Goal: Check status: Check status

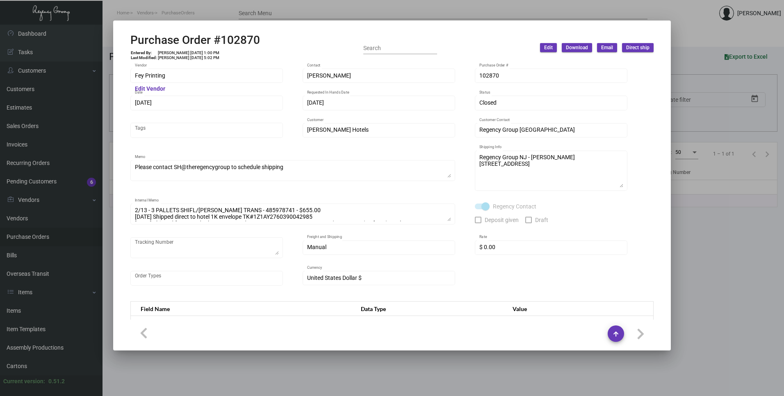
scroll to position [118, 0]
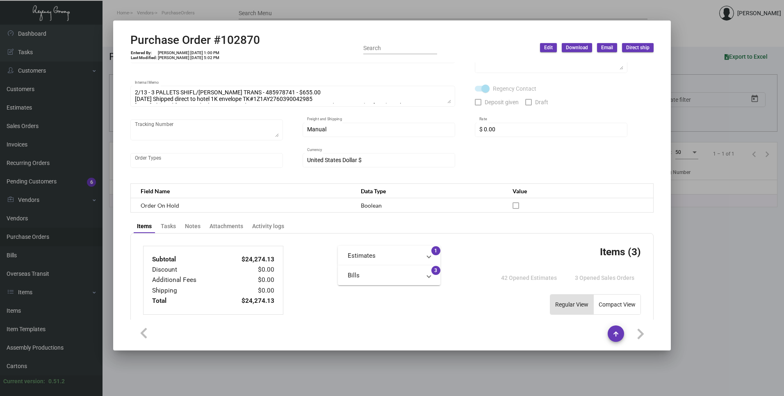
click at [291, 20] on mat-dialog-container "Purchase Order #102870 Entered By: [PERSON_NAME] [DATE] 1:00 PM Last Modified: …" at bounding box center [391, 185] width 557 height 330
click at [288, 13] on div at bounding box center [392, 198] width 784 height 396
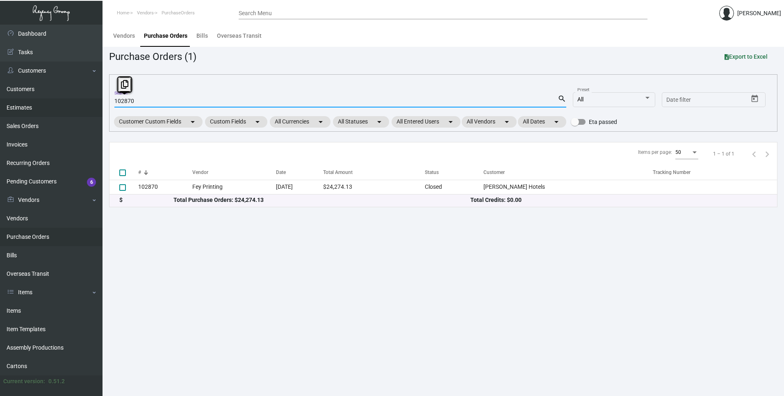
drag, startPoint x: 168, startPoint y: 104, endPoint x: 82, endPoint y: 103, distance: 86.1
click at [82, 103] on div "Dashboard Dashboard Tasks Customers Customers Estimates Sales Orders Invoices R…" at bounding box center [392, 210] width 784 height 371
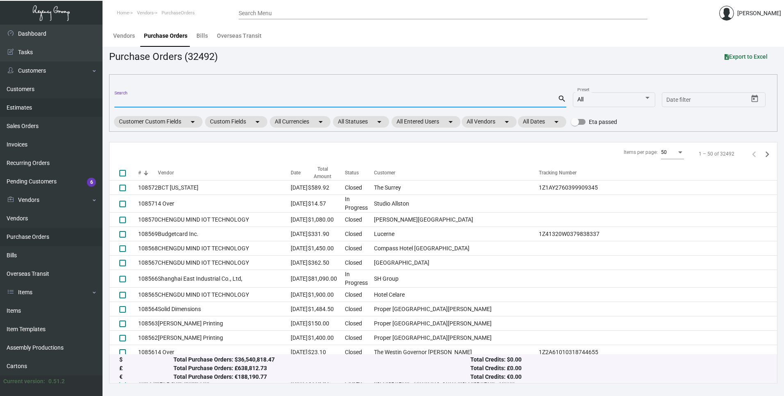
paste input "102328"
type input "102328"
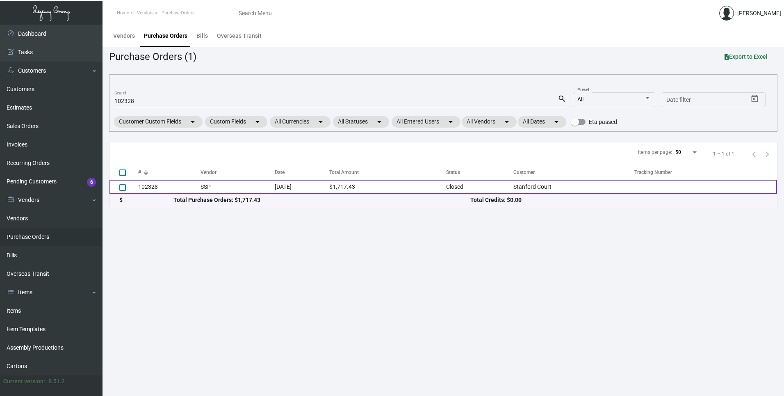
click at [166, 188] on td "102328" at bounding box center [169, 187] width 62 height 14
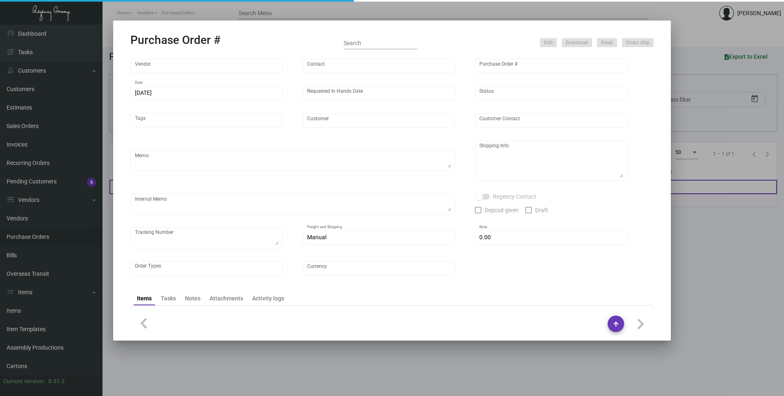
type input "SSP"
type input "[PERSON_NAME]"
type input "102328"
type input "[DATE]"
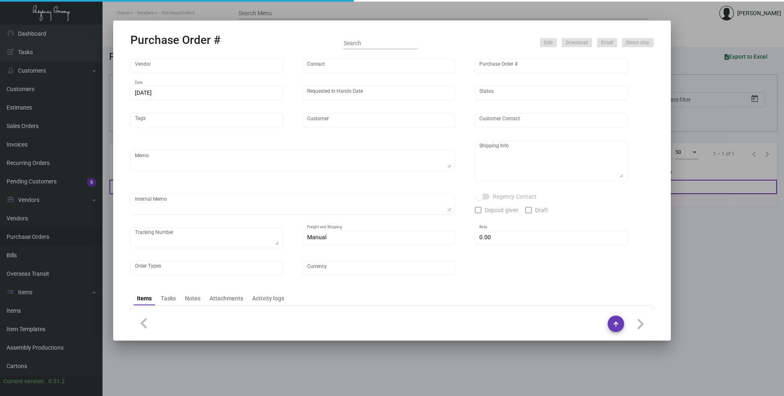
type input "Stanford Court"
type input "[PERSON_NAME]"
type textarea "Q# 5298959 / Last PO#95074"
type textarea "Stanford Court - [PERSON_NAME] [STREET_ADDRESS][US_STATE]"
type input "$ 0.00"
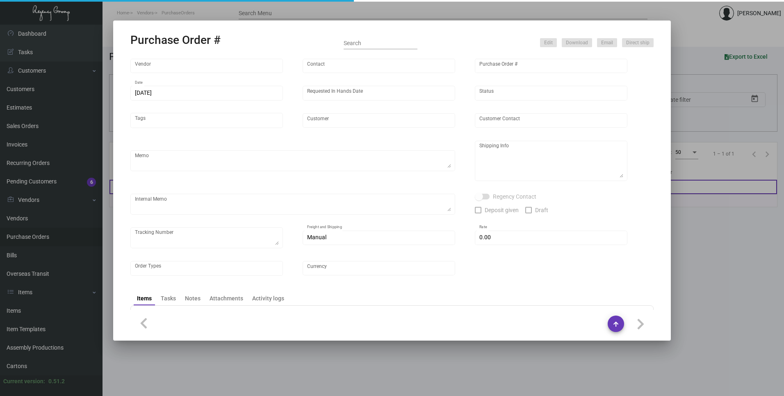
type input "United States Dollar $"
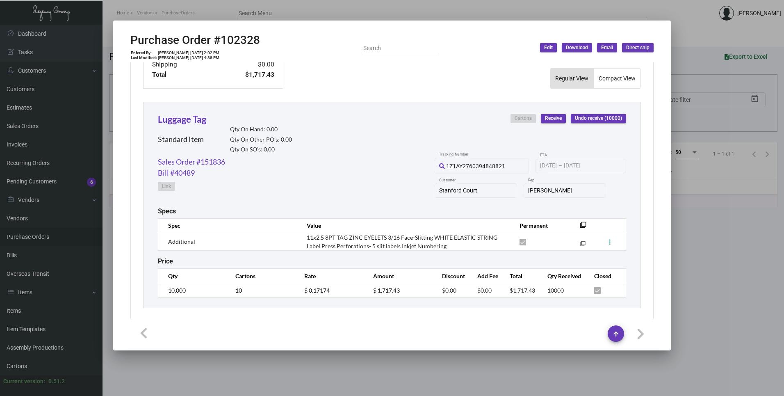
scroll to position [350, 0]
